Goal: Transaction & Acquisition: Register for event/course

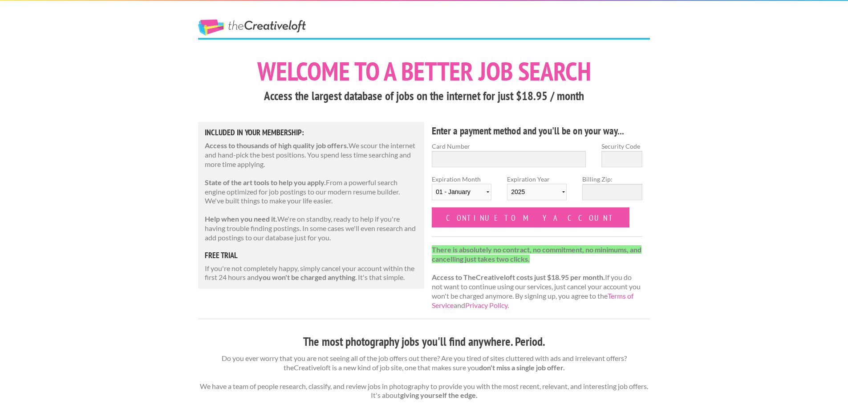
click at [466, 238] on div "Enter a payment method and you'll be on your way... Card Number Security Code E…" at bounding box center [537, 220] width 226 height 197
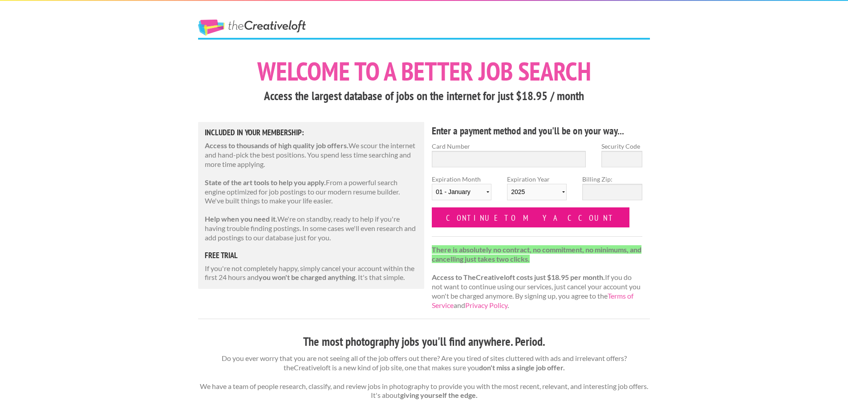
click at [470, 222] on input "Continue to my account" at bounding box center [531, 217] width 198 height 20
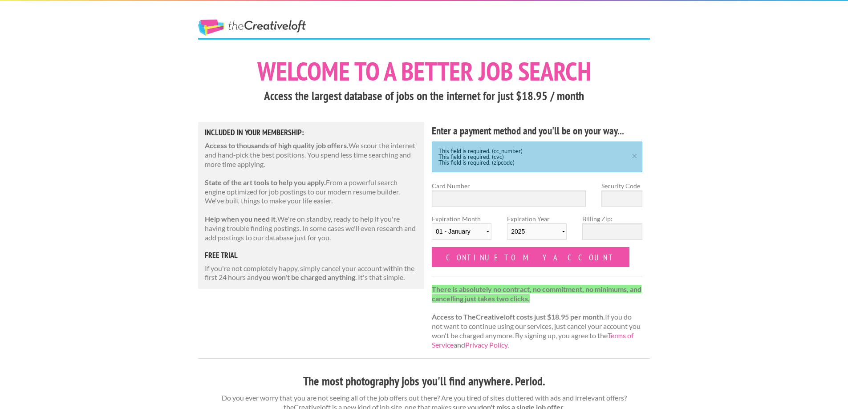
click at [244, 24] on link "The Creative Loft" at bounding box center [252, 28] width 108 height 16
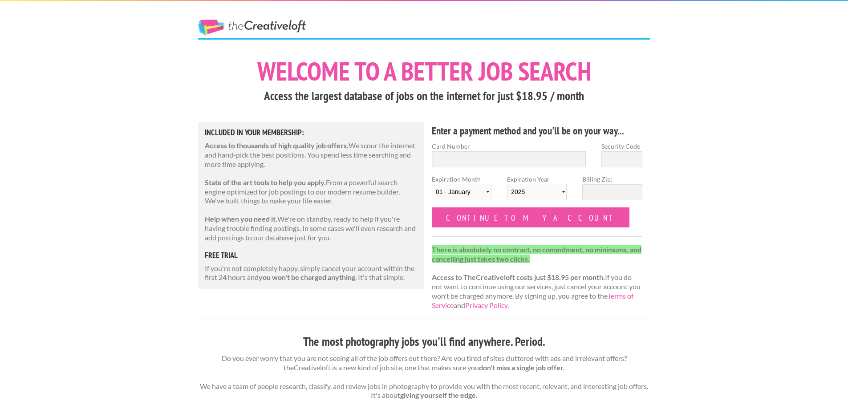
click at [243, 24] on link "The Creative Loft" at bounding box center [252, 28] width 108 height 16
